Goal: Task Accomplishment & Management: Manage account settings

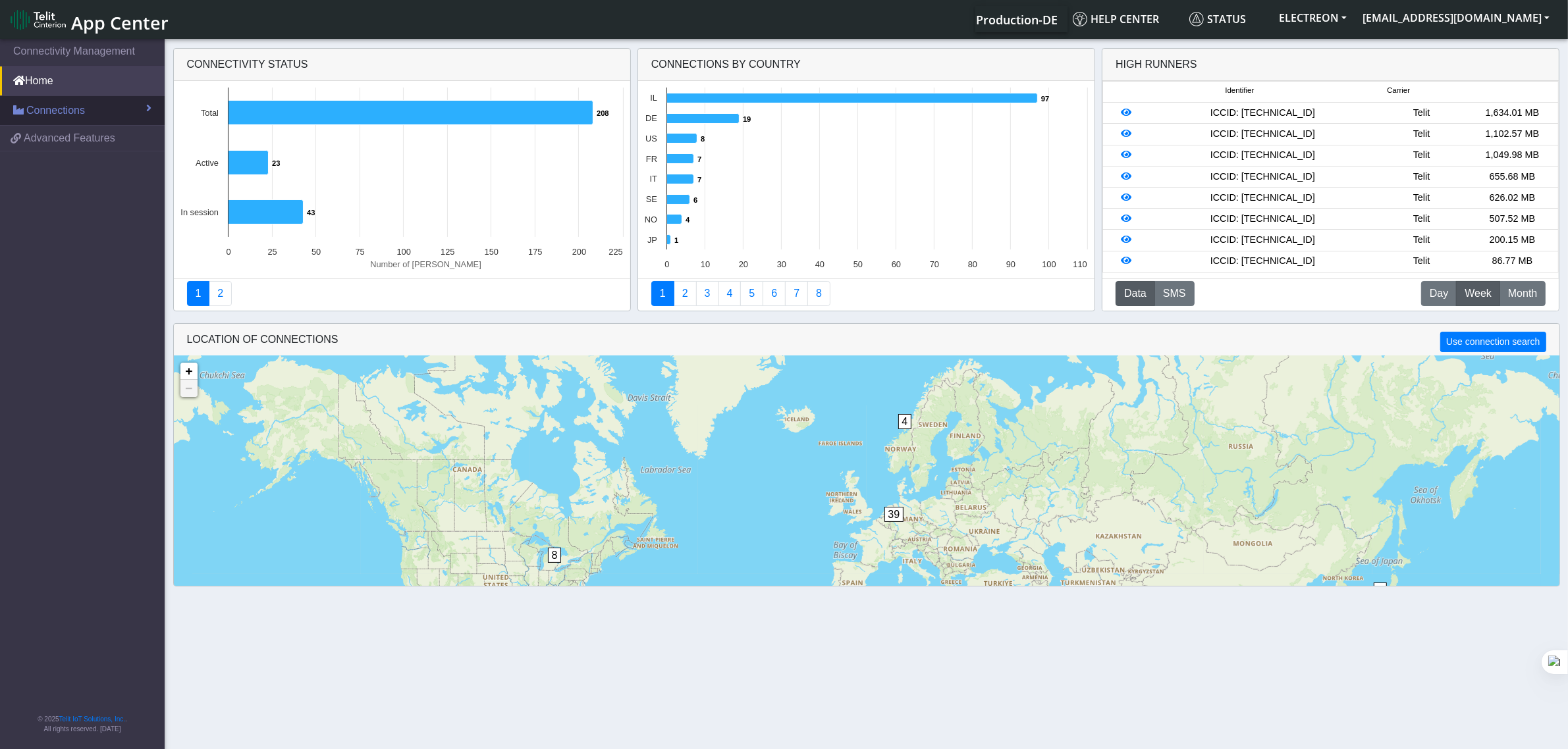
click at [96, 112] on link "Connections" at bounding box center [82, 111] width 165 height 29
click at [71, 133] on link "List" at bounding box center [82, 139] width 165 height 27
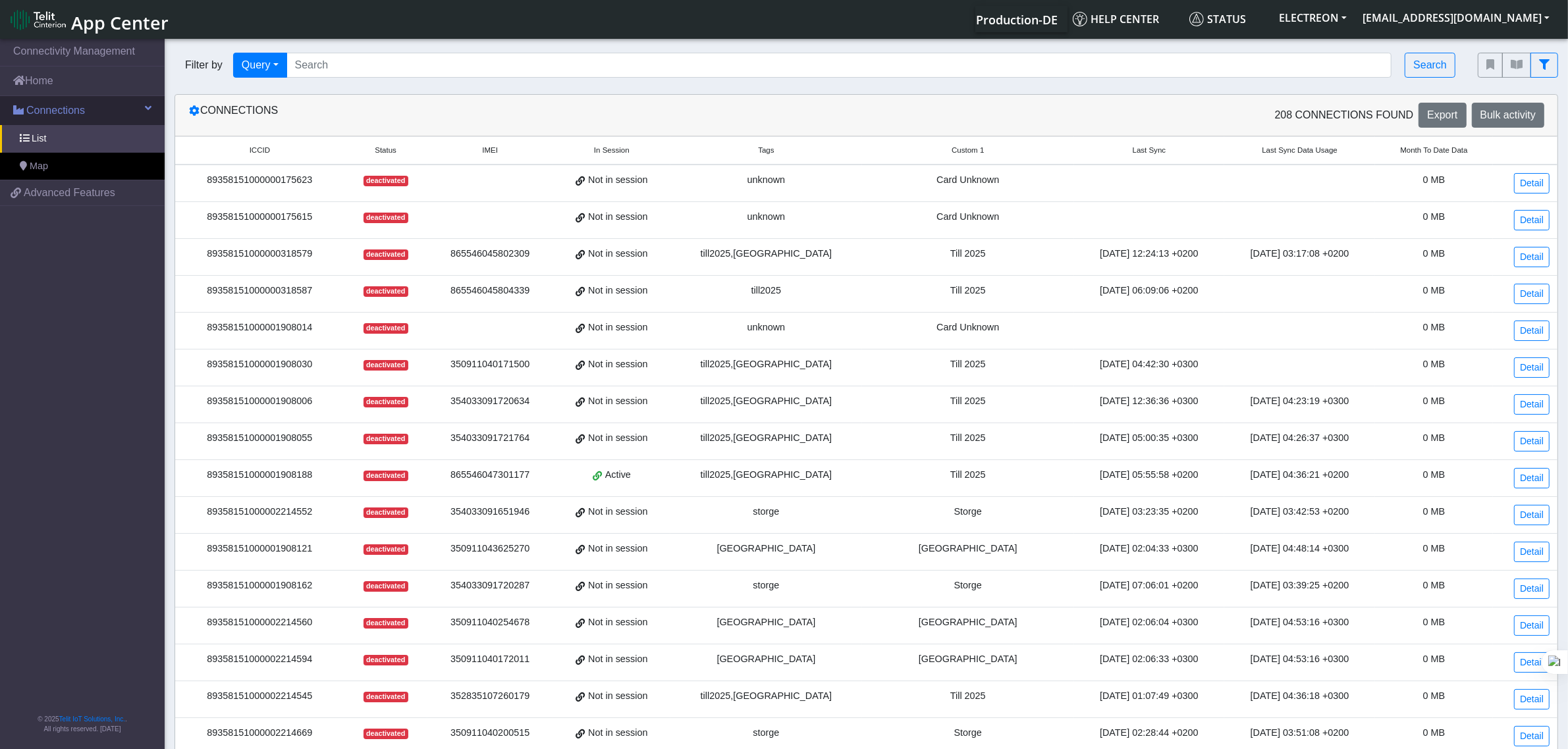
click at [52, 112] on span "Connections" at bounding box center [56, 111] width 58 height 15
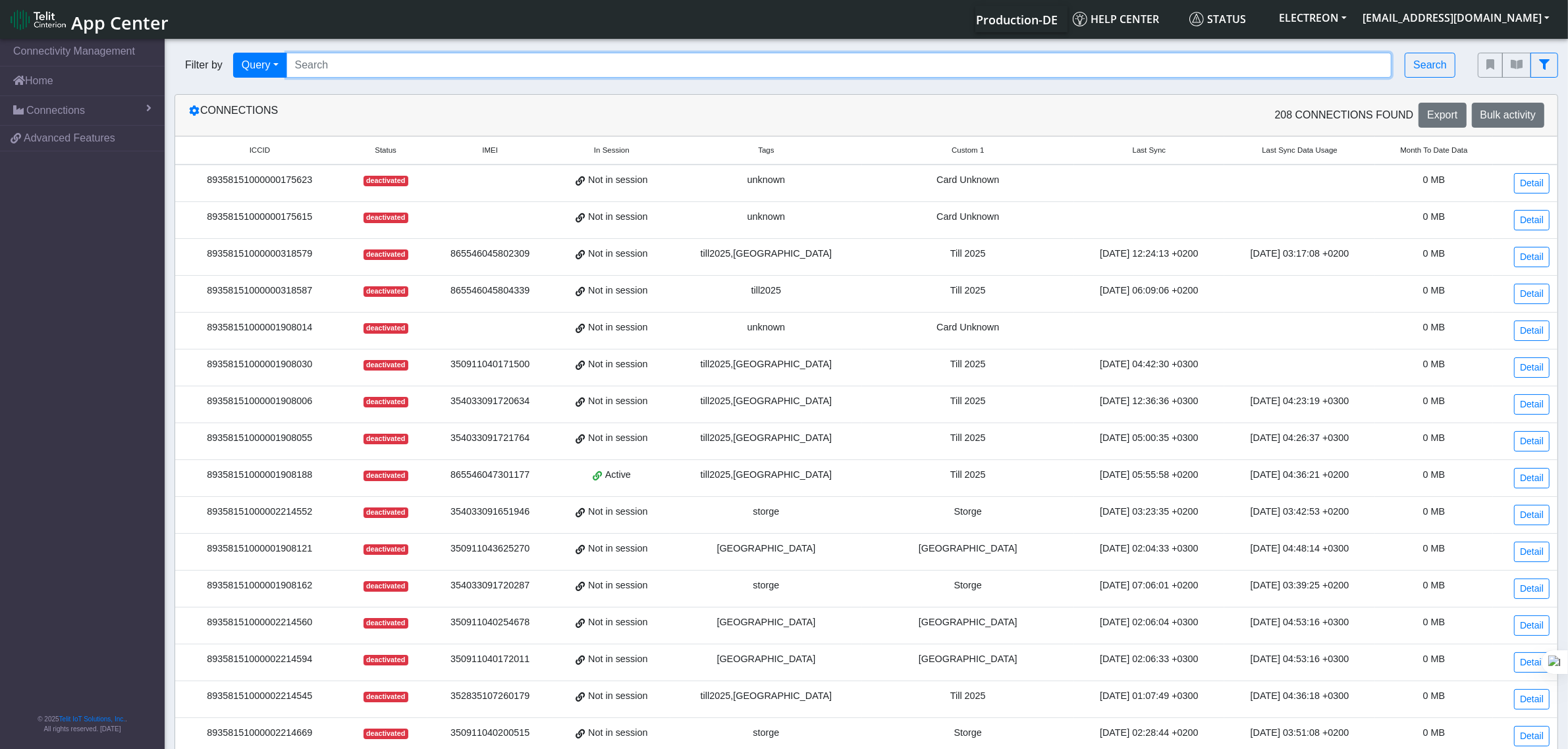
click at [328, 72] on input "Search..." at bounding box center [839, 64] width 1106 height 25
paste input "89358151000023339404"
type input "89358151000023339404"
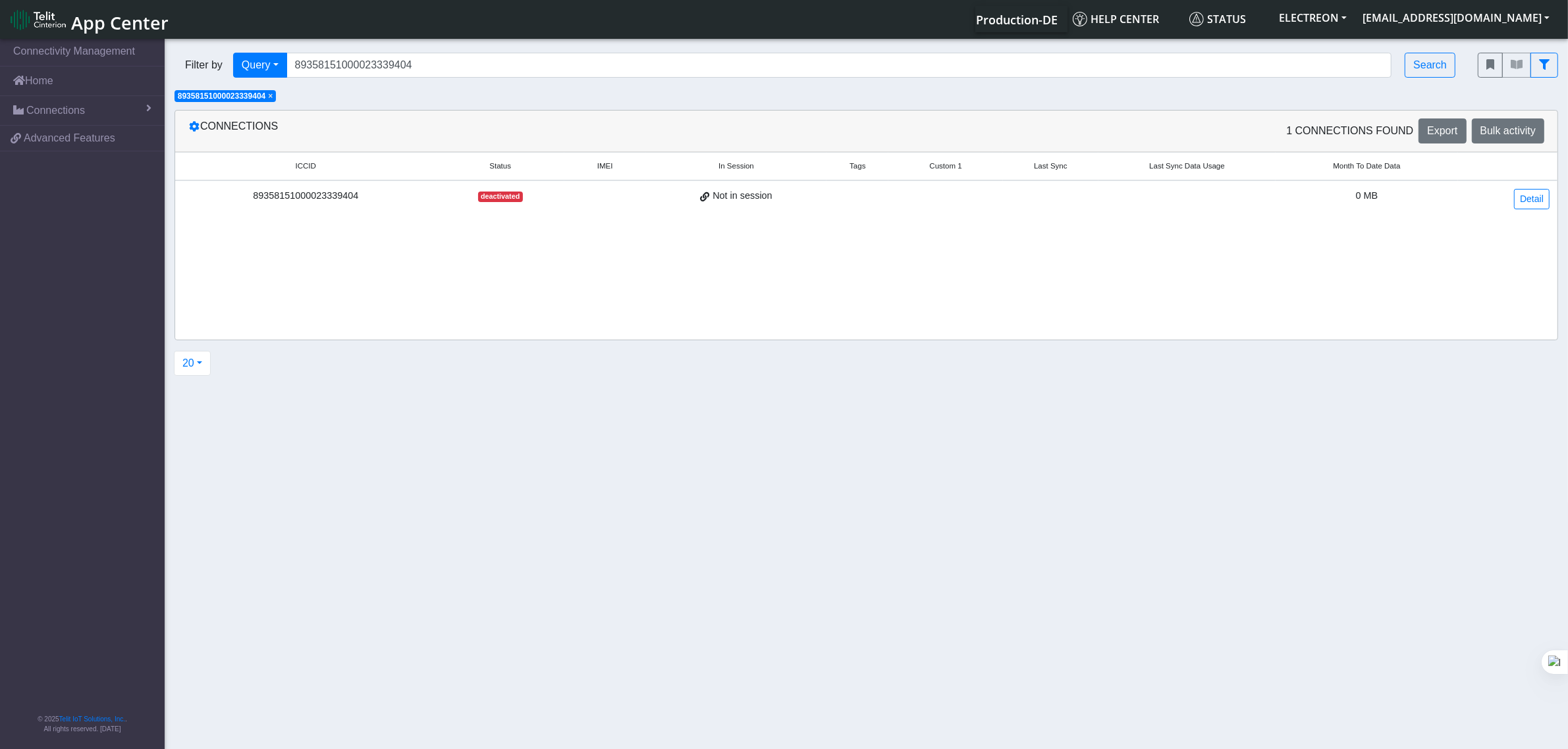
click at [654, 198] on td "Not in session" at bounding box center [736, 198] width 181 height 37
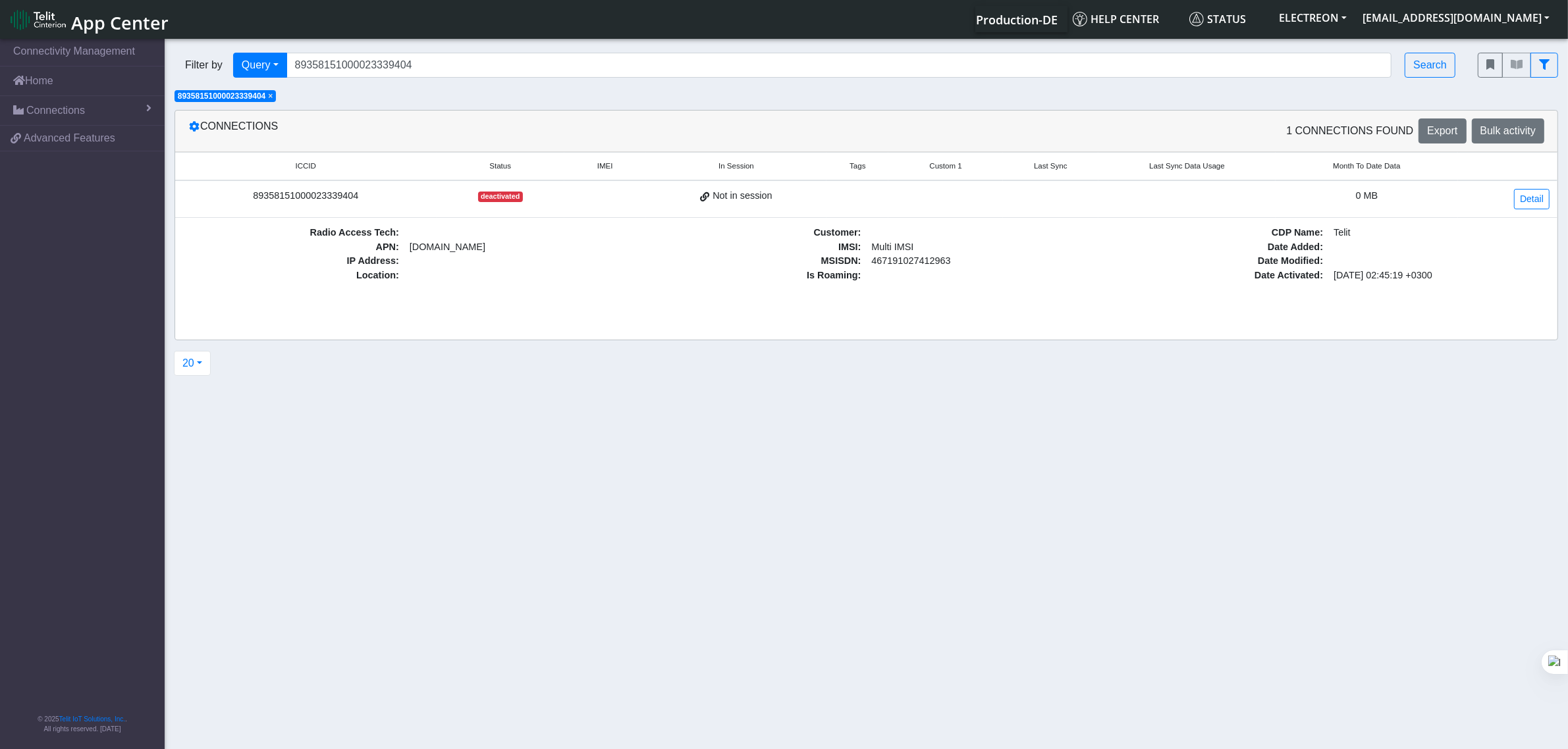
click at [1525, 188] on td "Detail" at bounding box center [1508, 199] width 100 height 38
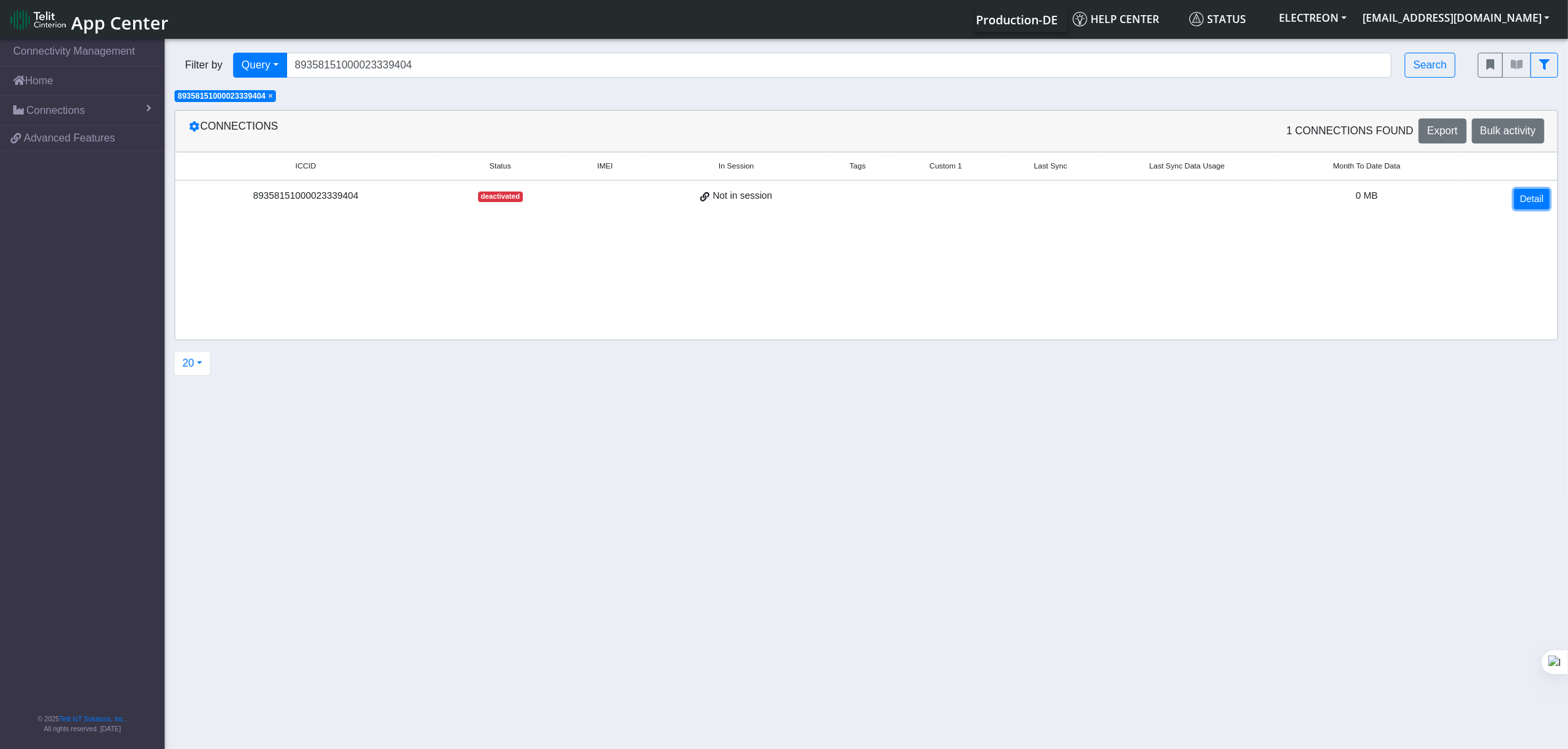
click at [1518, 199] on link "Detail" at bounding box center [1531, 199] width 35 height 21
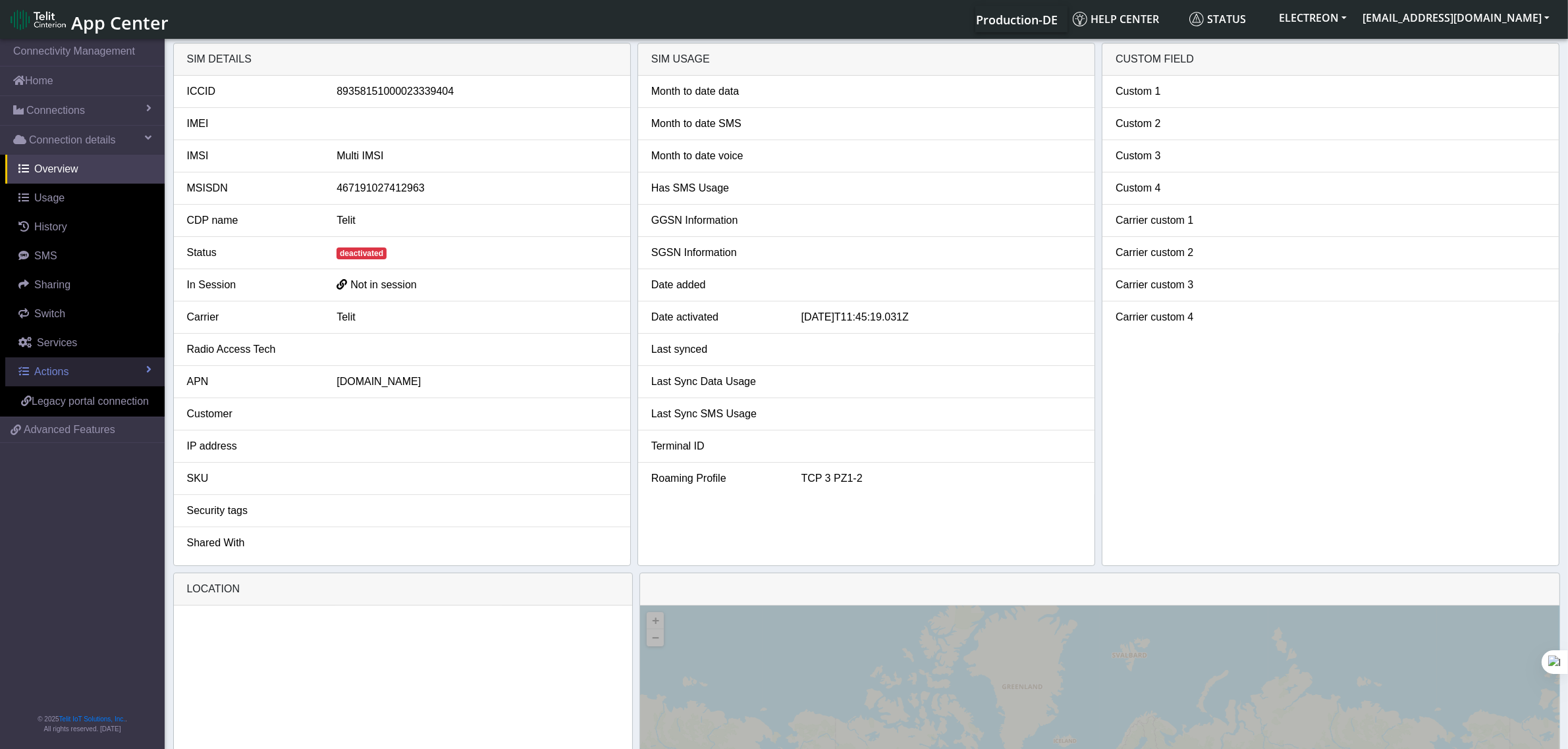
click at [63, 374] on span "Actions" at bounding box center [52, 371] width 34 height 11
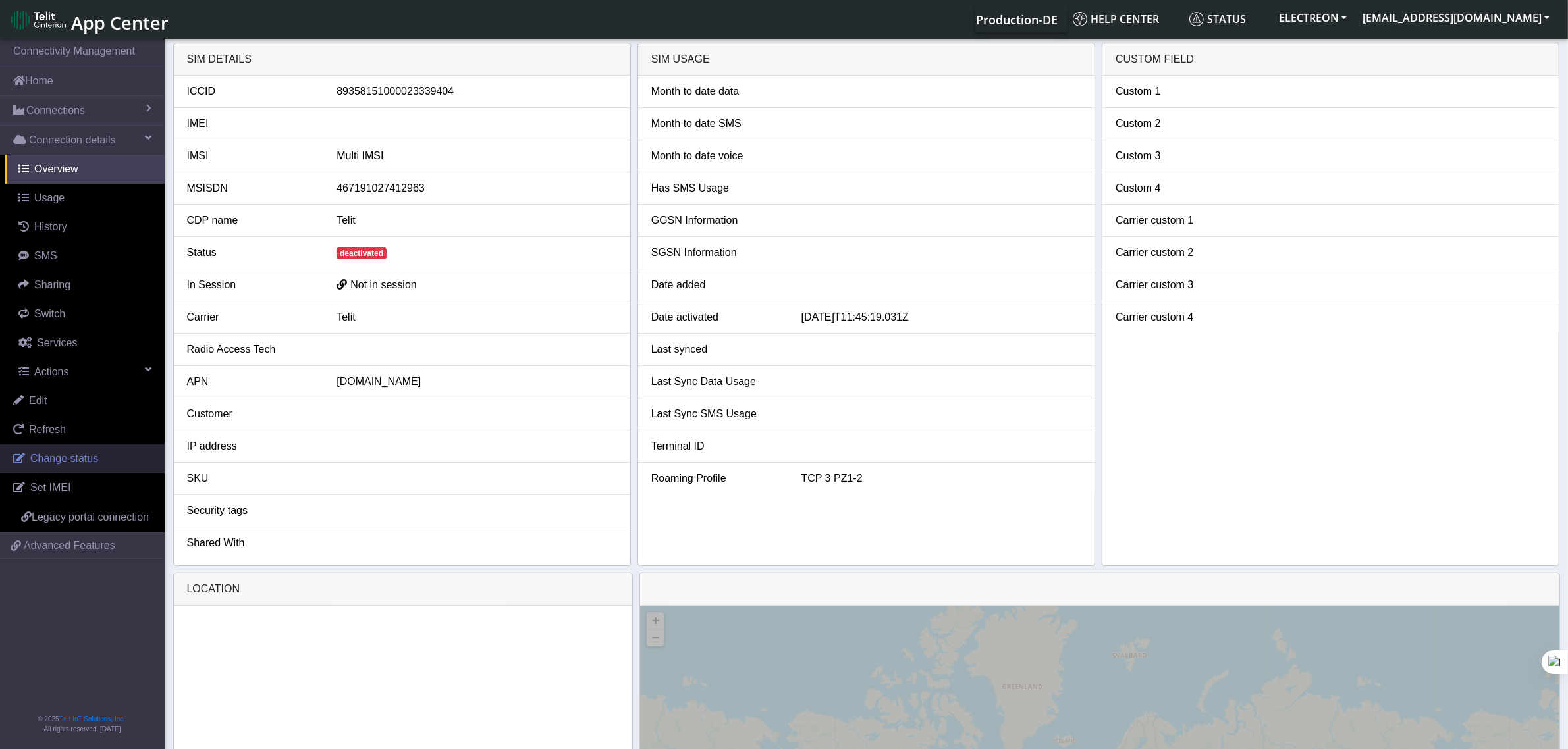
click at [56, 464] on span "Change status" at bounding box center [64, 458] width 68 height 11
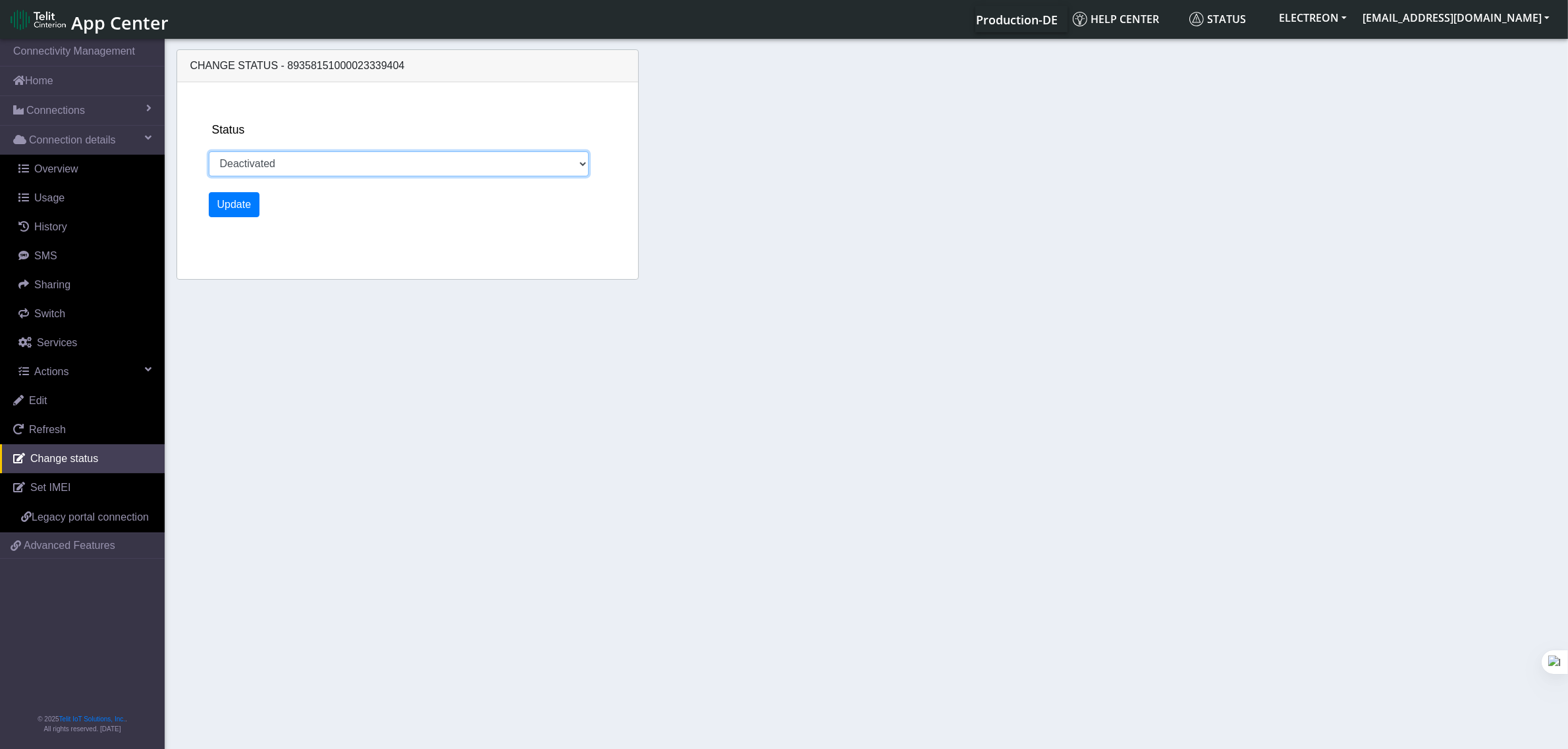
click at [325, 171] on select "Activated Deactivated" at bounding box center [399, 163] width 381 height 25
select select "activated"
click at [209, 151] on select "Activated Deactivated" at bounding box center [399, 163] width 381 height 25
click at [262, 205] on div "Update" at bounding box center [420, 204] width 423 height 25
click at [245, 213] on button "Update" at bounding box center [235, 204] width 52 height 25
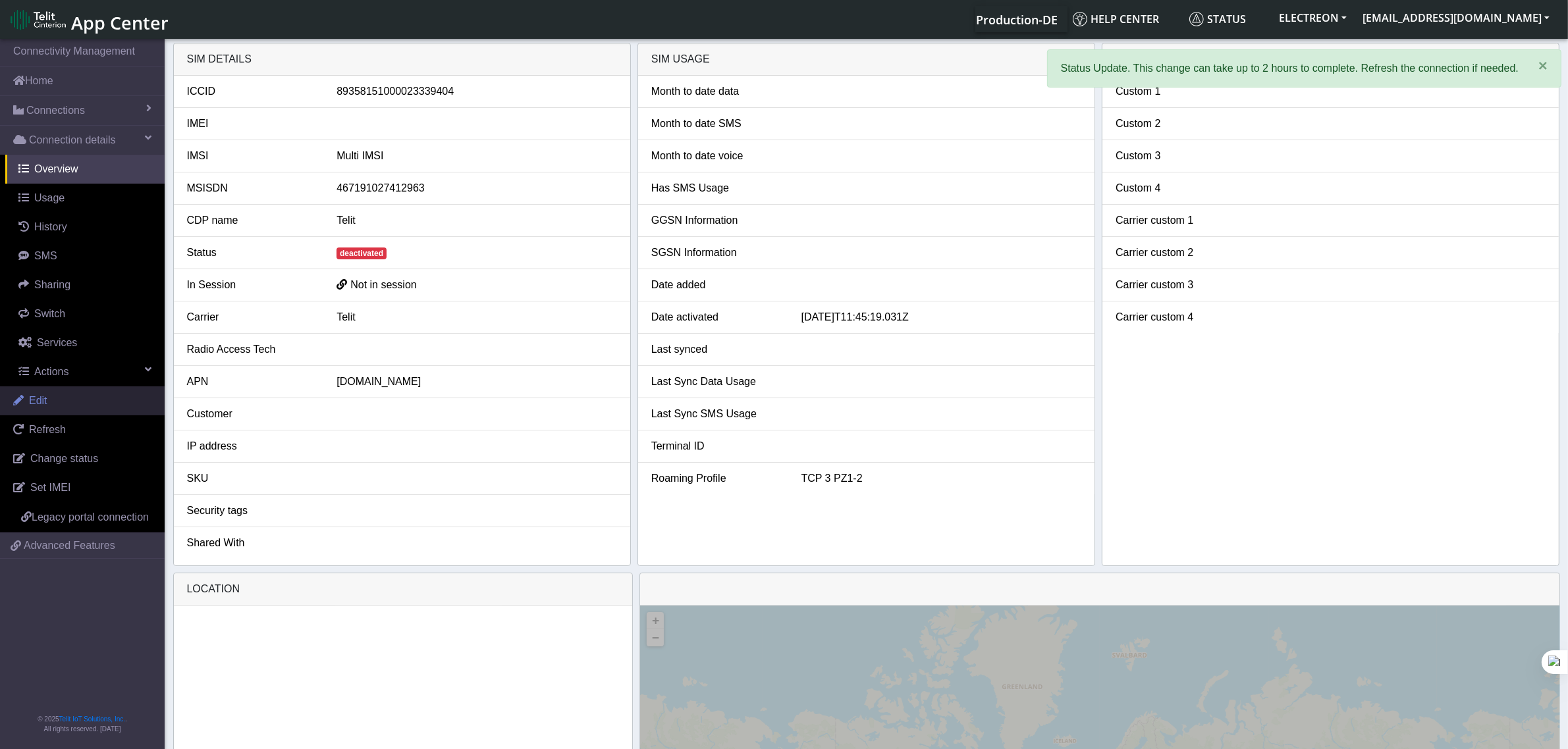
click at [79, 396] on link "Edit" at bounding box center [82, 401] width 165 height 29
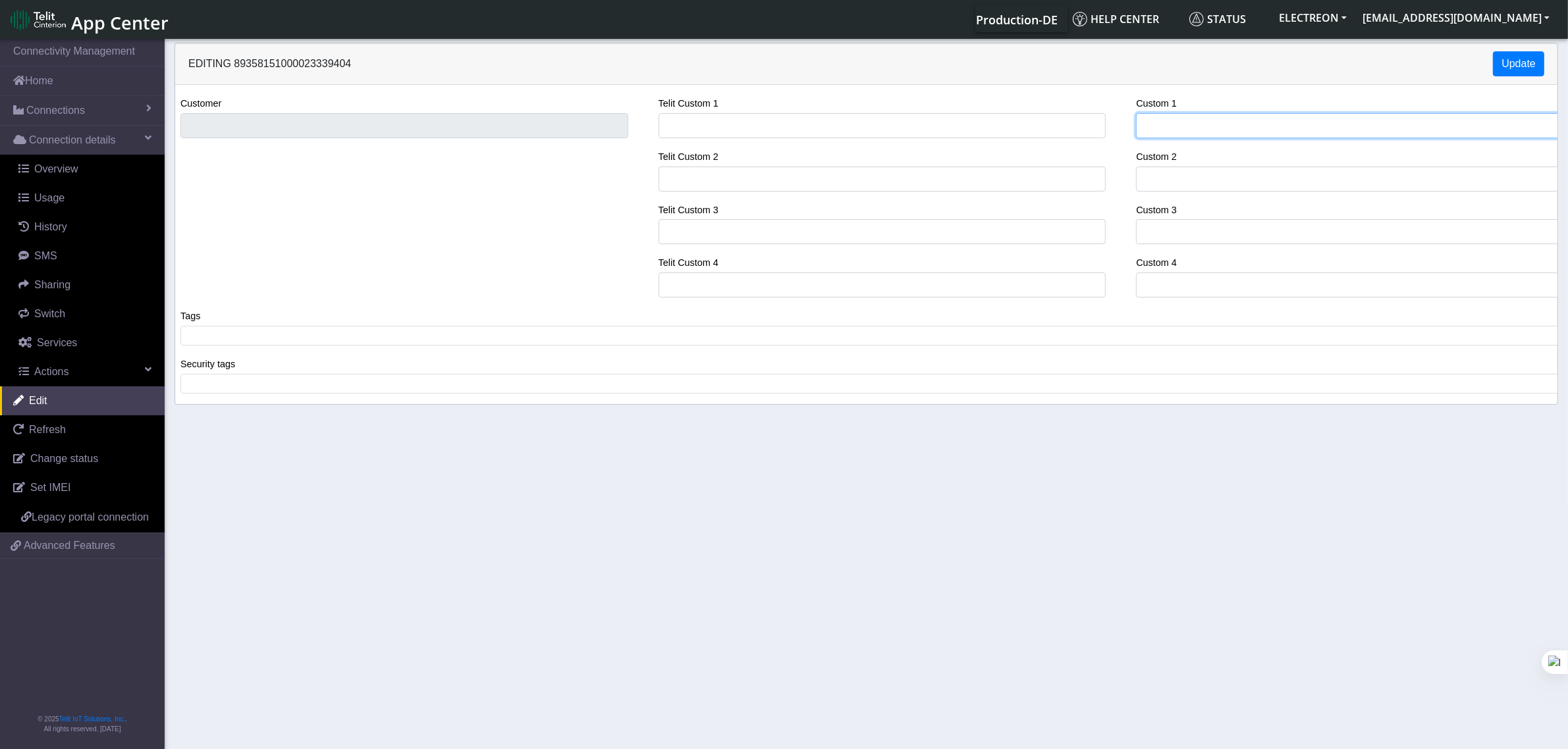
click at [1170, 127] on input "Custom 1" at bounding box center [1359, 125] width 448 height 25
type input "Bpros"
paste input "CAYD"
click at [1242, 123] on input "[PERSON_NAME].e CAYD" at bounding box center [1359, 125] width 448 height 25
paste input "modem for maintenance activity"
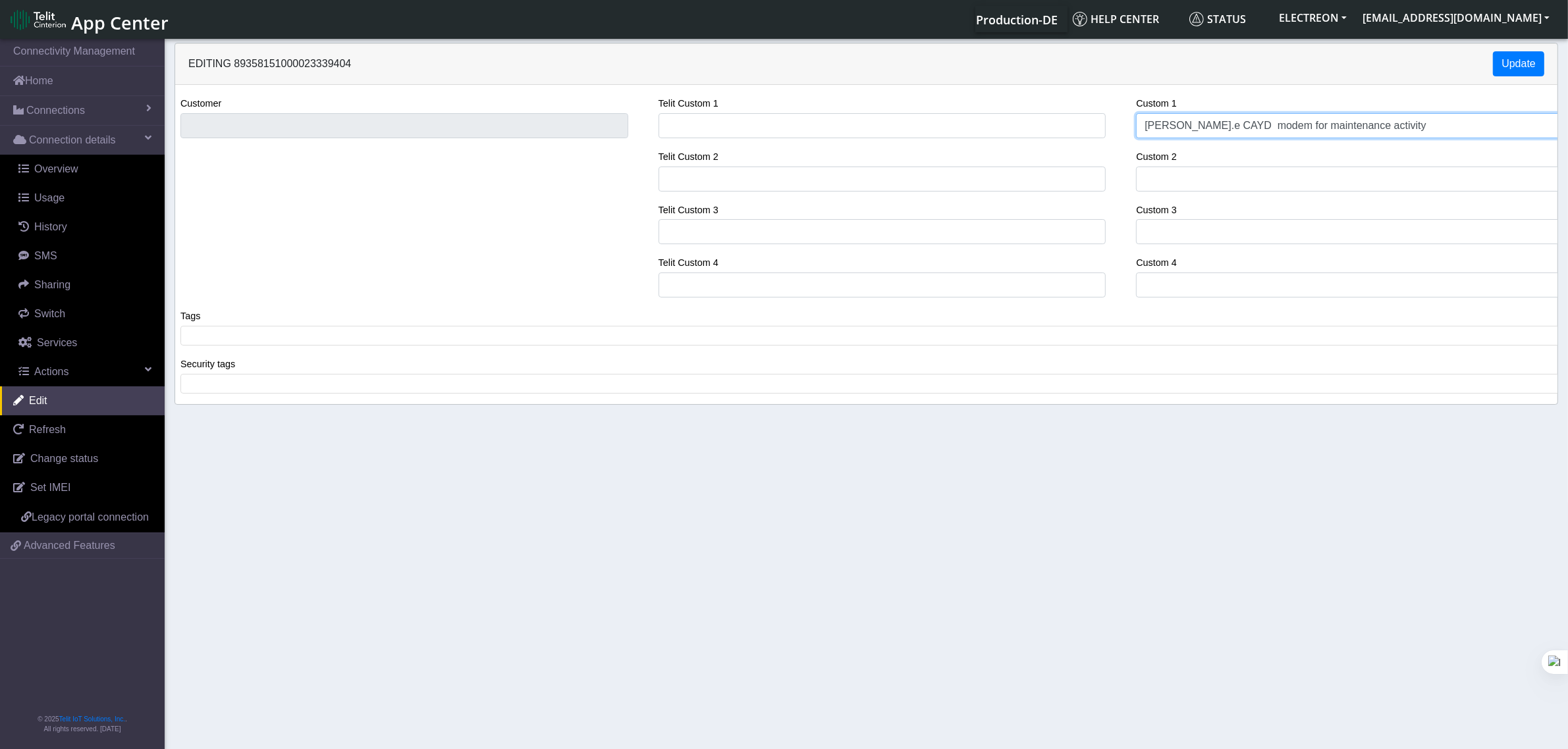
type input "[PERSON_NAME].e CAYD modem for maintenance activity"
click at [244, 366] on div "Security tags ​" at bounding box center [871, 375] width 1382 height 38
click at [244, 369] on div "Security tags ​" at bounding box center [871, 375] width 1382 height 38
click at [235, 390] on span at bounding box center [872, 384] width 1375 height 12
click at [219, 340] on span at bounding box center [872, 336] width 1375 height 12
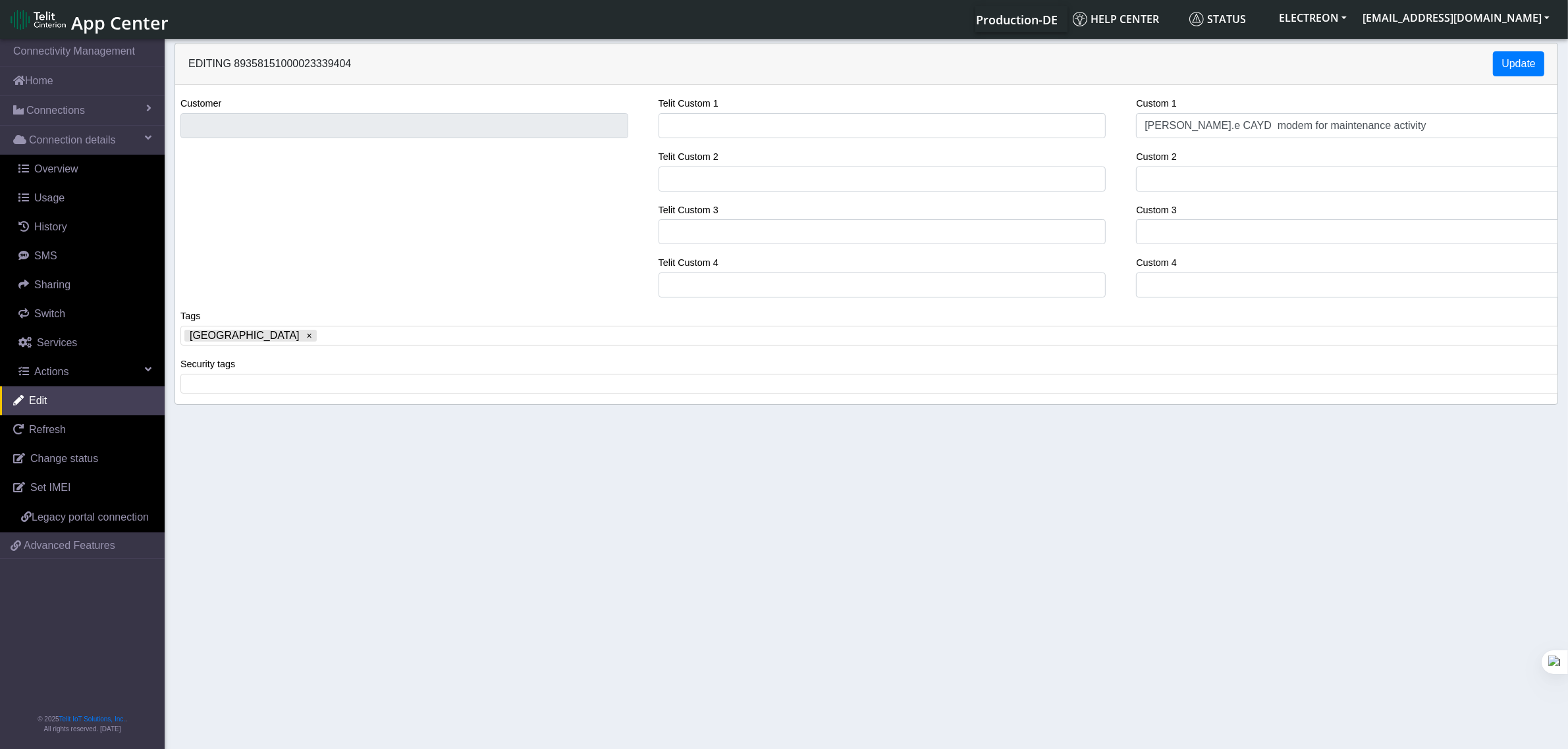
click at [339, 478] on section "Connectivity Management Home Connections List Map Connection details Overview U…" at bounding box center [784, 395] width 1568 height 718
click at [1486, 64] on div "Editing 89358151000023339404 Update" at bounding box center [866, 64] width 1382 height 41
click at [1498, 64] on button "Update" at bounding box center [1519, 64] width 52 height 25
click at [1522, 67] on button "Update" at bounding box center [1519, 64] width 52 height 25
